Goal: Transaction & Acquisition: Book appointment/travel/reservation

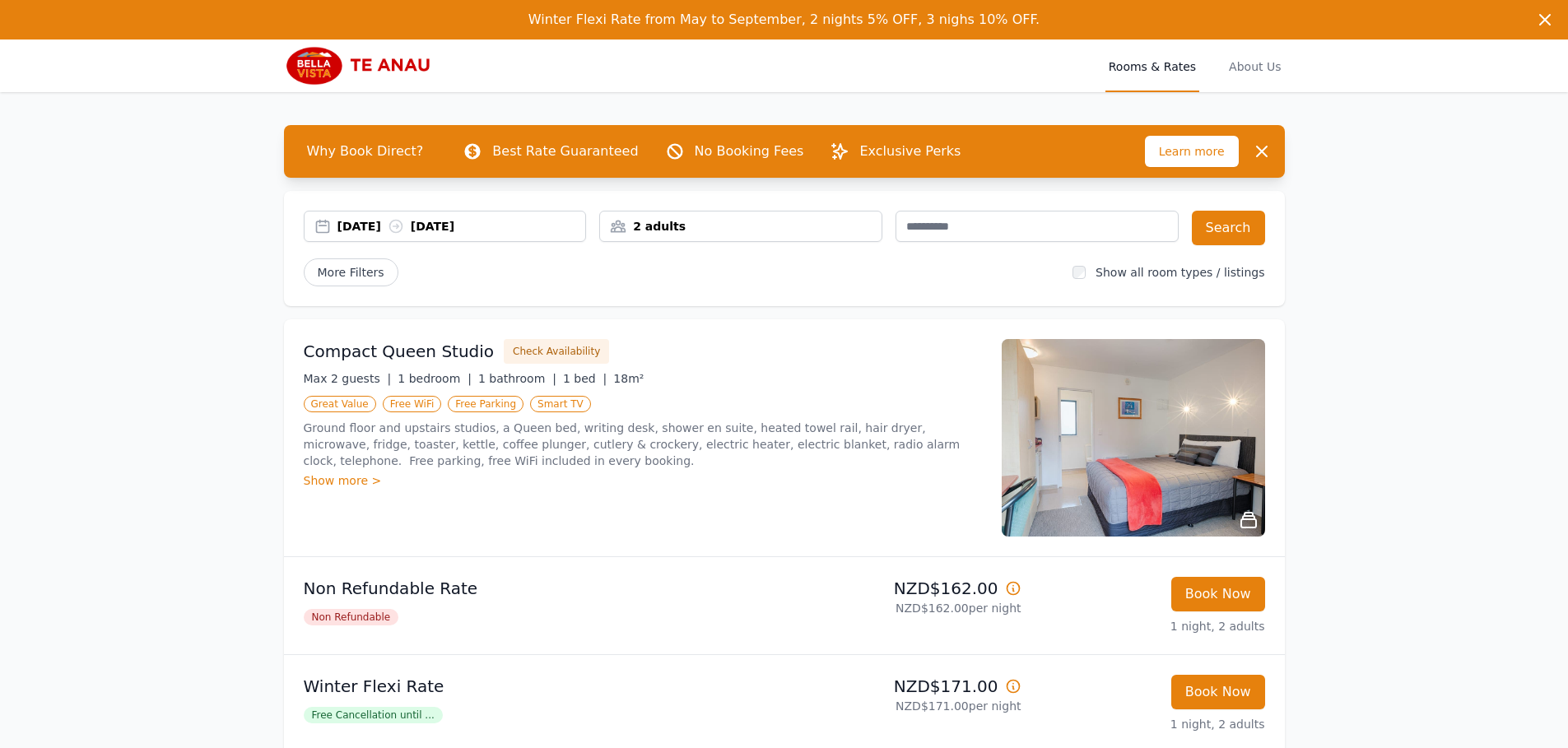
click at [396, 225] on div "[DATE] [DATE]" at bounding box center [462, 226] width 248 height 17
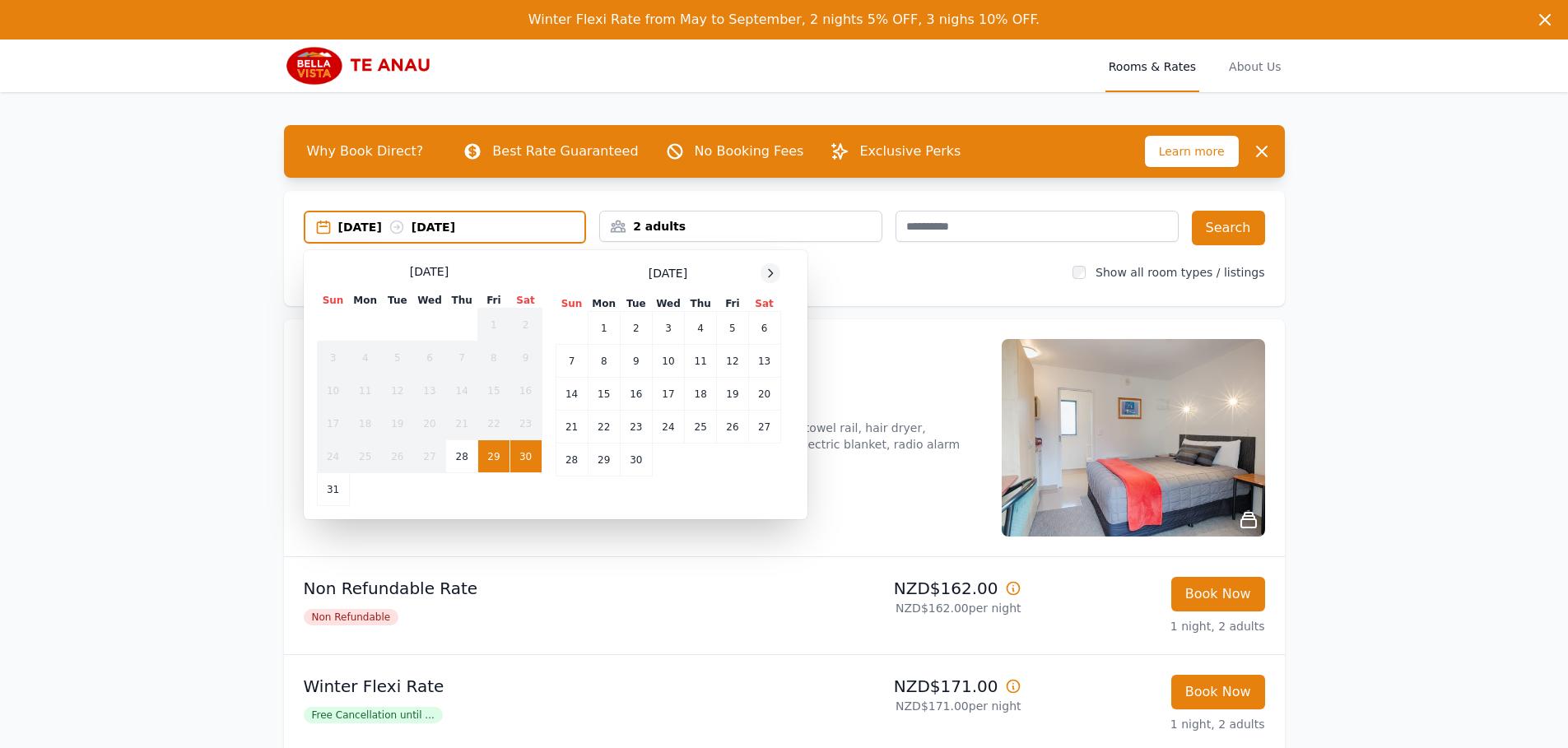
click at [767, 272] on icon at bounding box center [770, 273] width 13 height 13
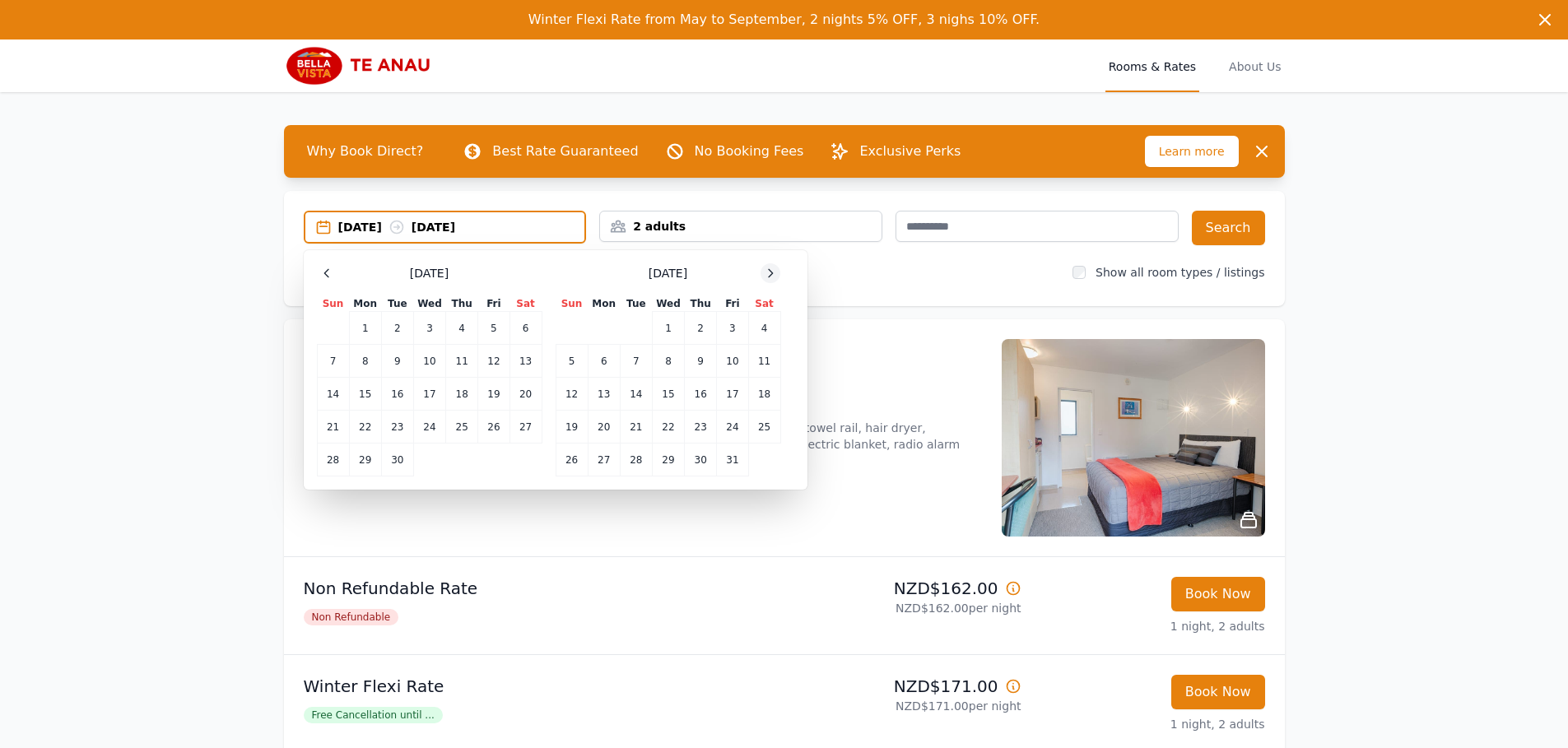
click at [767, 272] on icon at bounding box center [770, 273] width 13 height 13
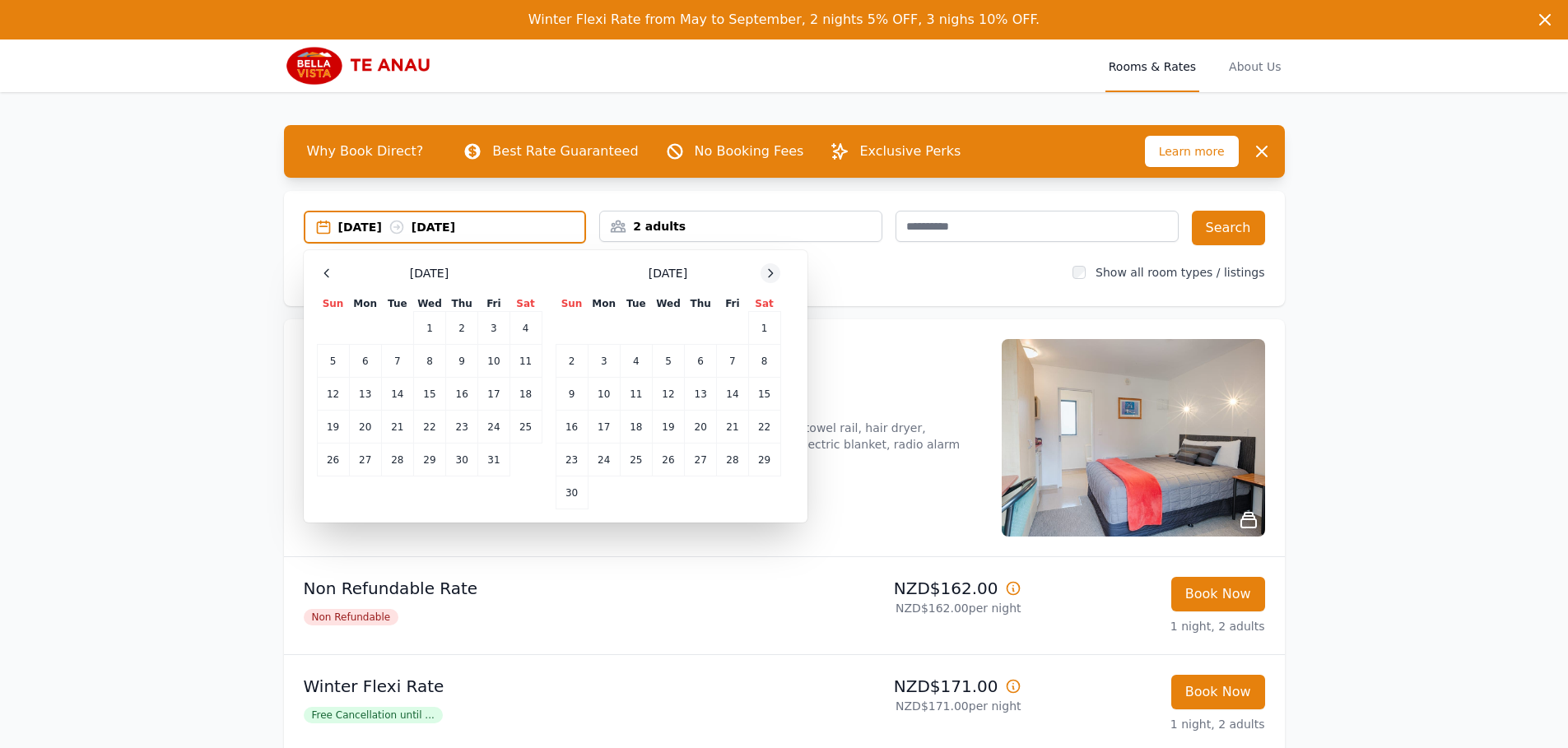
click at [767, 272] on icon at bounding box center [770, 273] width 13 height 13
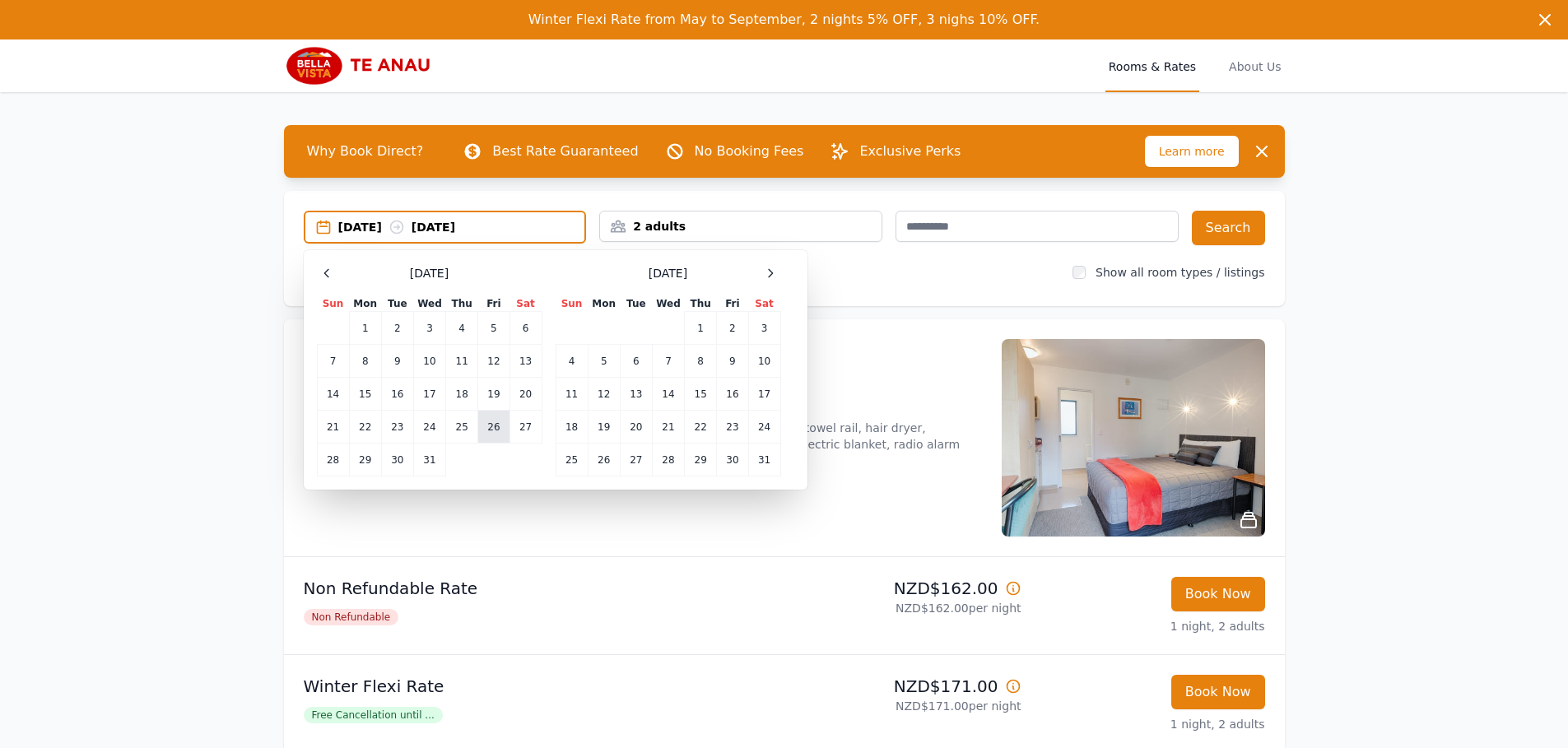
click at [486, 427] on td "26" at bounding box center [494, 427] width 32 height 33
click at [327, 461] on td "28" at bounding box center [332, 460] width 32 height 33
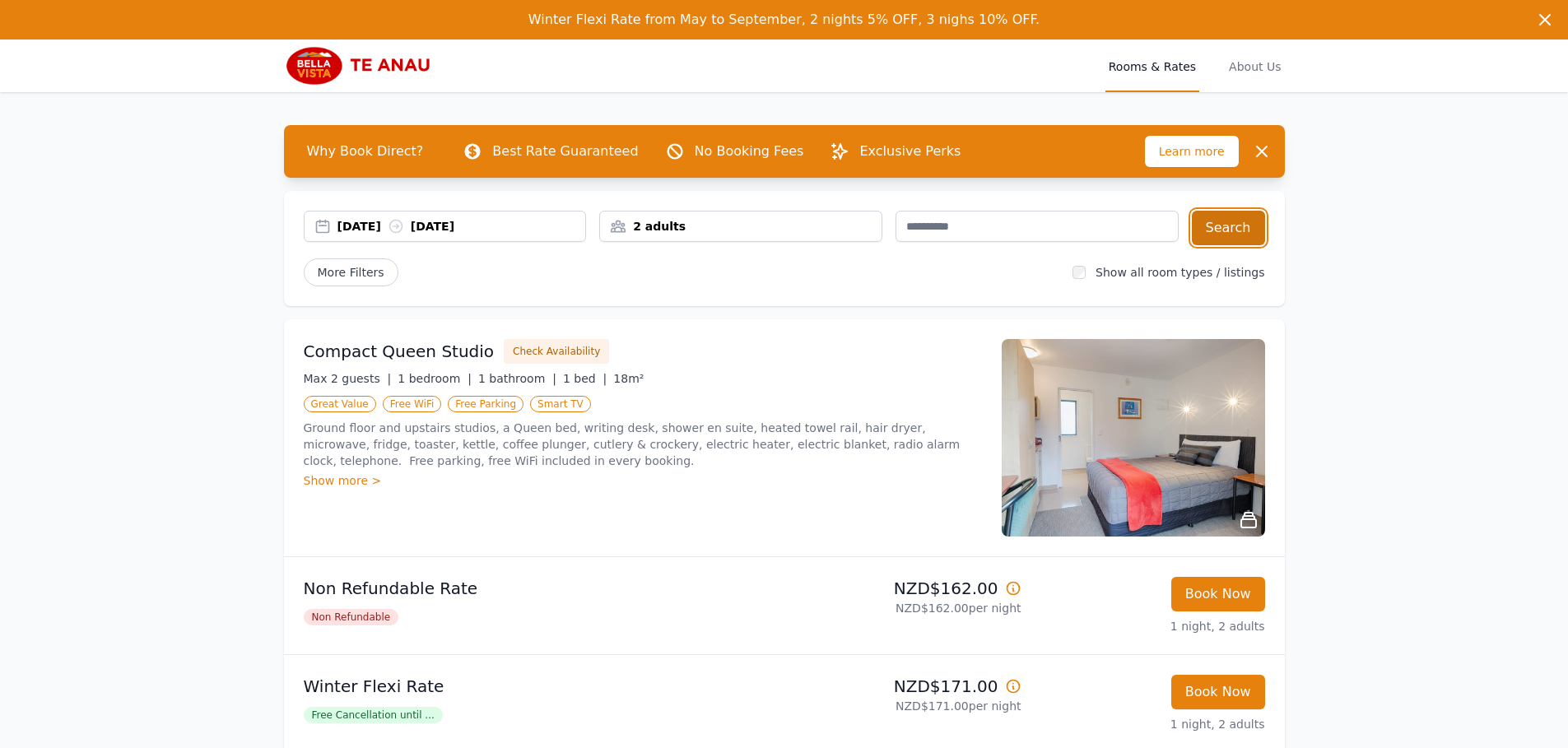
click at [1229, 217] on button "Search" at bounding box center [1228, 228] width 74 height 35
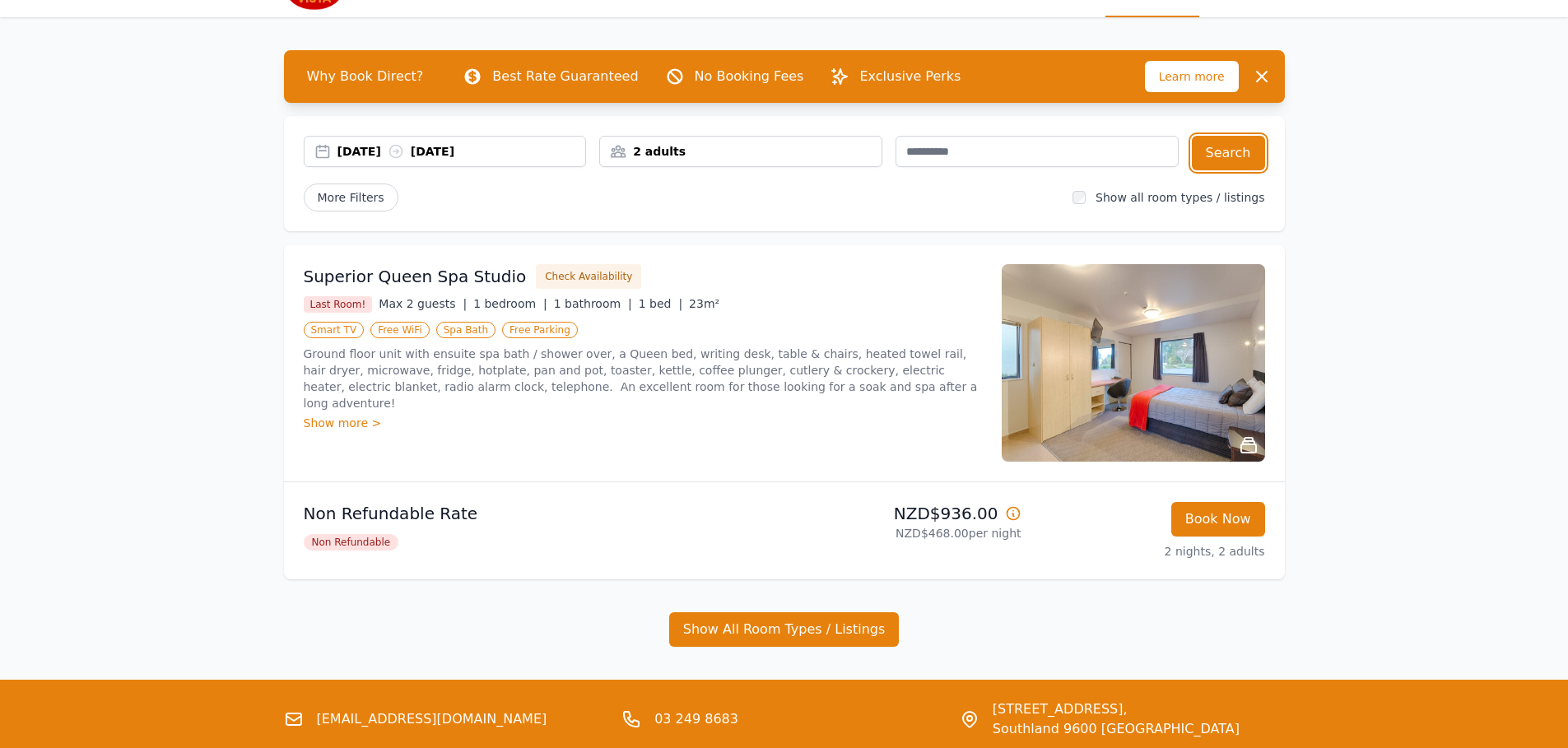
scroll to position [164, 0]
